Goal: Task Accomplishment & Management: Manage account settings

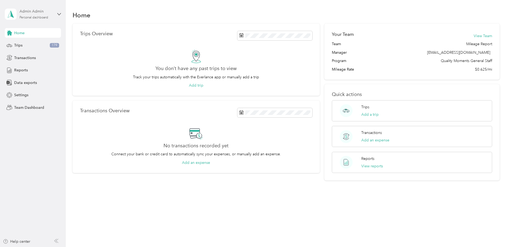
click at [36, 15] on div "Admin Admin Personal dashboard" at bounding box center [36, 14] width 33 height 11
click at [25, 41] on div "Team dashboard" at bounding box center [24, 44] width 29 height 6
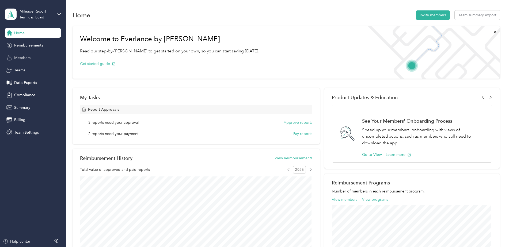
click at [23, 57] on span "Members" at bounding box center [22, 58] width 16 height 6
